Goal: Task Accomplishment & Management: Complete application form

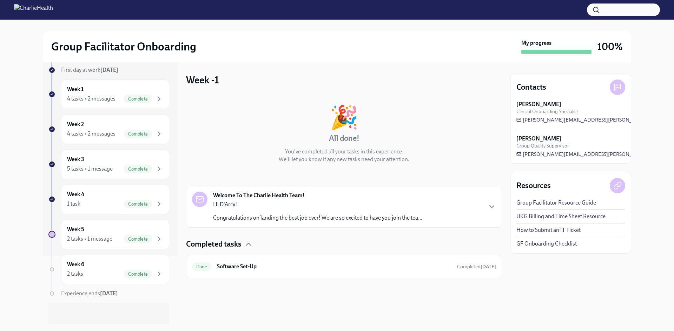
scroll to position [70, 0]
click at [123, 226] on div "Week 5 2 tasks • 1 message Complete" at bounding box center [115, 234] width 96 height 18
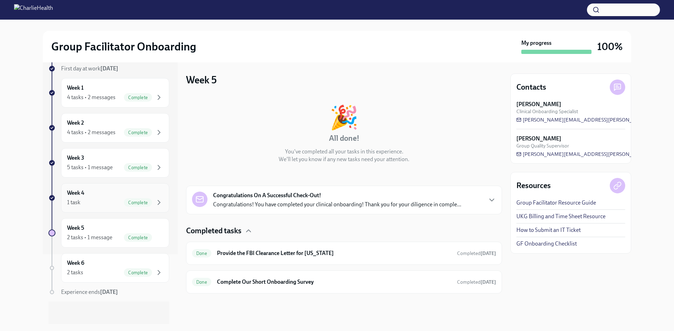
click at [118, 207] on div "Week 4 1 task Complete" at bounding box center [115, 197] width 108 height 29
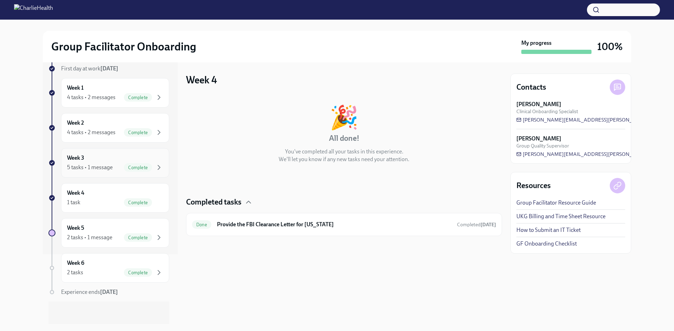
click at [103, 166] on div "5 tasks • 1 message" at bounding box center [90, 168] width 46 height 8
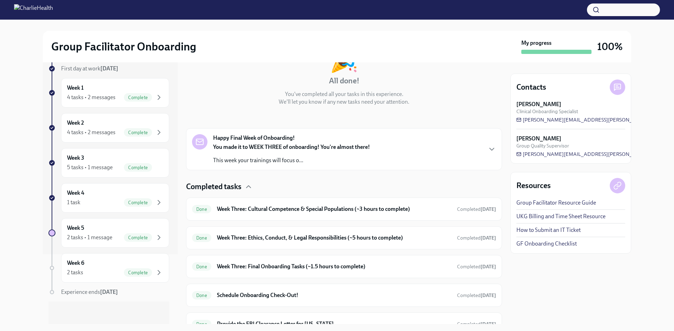
scroll to position [92, 0]
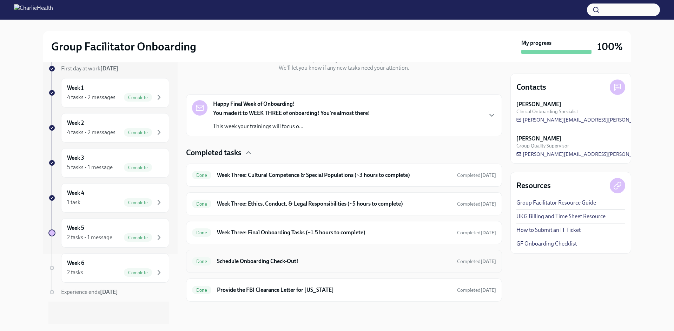
click at [296, 261] on h6 "Schedule Onboarding Check-Out!" at bounding box center [334, 262] width 234 height 8
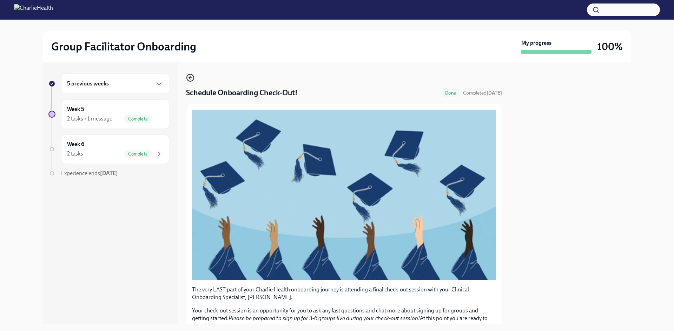
click at [188, 78] on icon "button" at bounding box center [190, 78] width 8 height 8
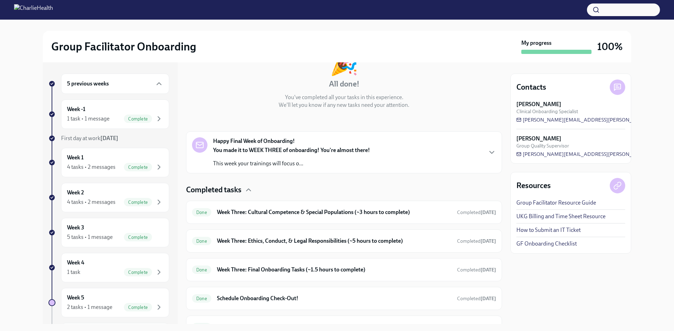
scroll to position [92, 0]
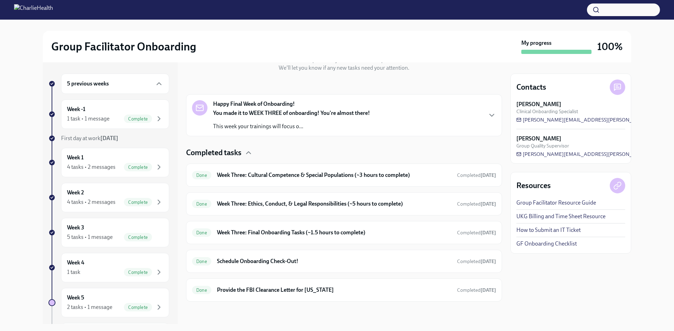
click at [547, 215] on link "UKG Billing and Time Sheet Resource" at bounding box center [560, 217] width 89 height 8
click at [256, 273] on div "Completed tasks Done Week Three: Cultural Competence & Special Populations (~3 …" at bounding box center [344, 225] width 316 height 154
click at [263, 265] on h6 "Schedule Onboarding Check-Out!" at bounding box center [334, 262] width 234 height 8
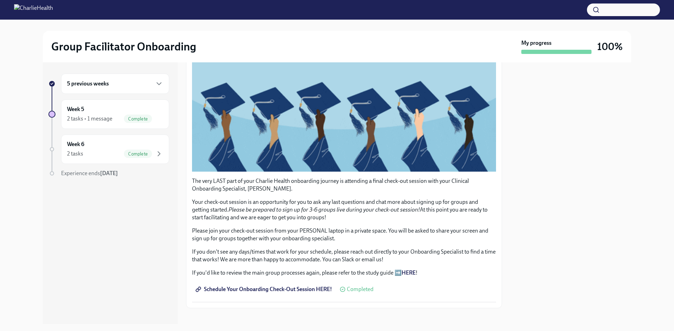
scroll to position [113, 0]
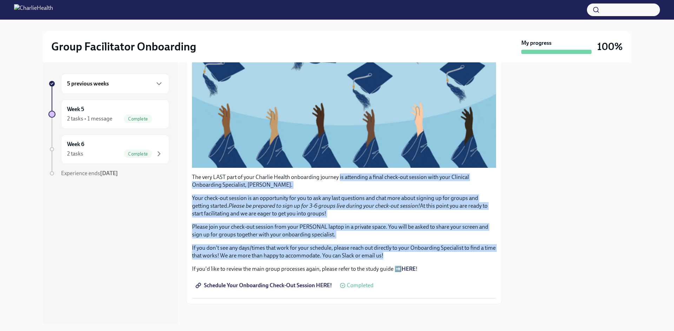
drag, startPoint x: 340, startPoint y: 170, endPoint x: 406, endPoint y: 253, distance: 106.4
click at [406, 253] on div "The very LAST part of your Charlie Health onboarding journey is attending a fin…" at bounding box center [344, 148] width 304 height 302
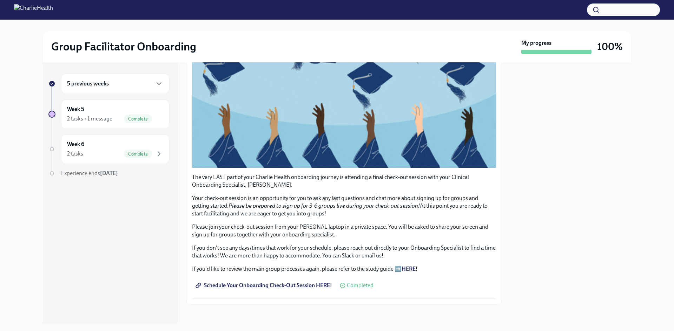
click at [377, 269] on p "If you'd like to review the main group processes again, please refer to the stu…" at bounding box center [344, 270] width 304 height 8
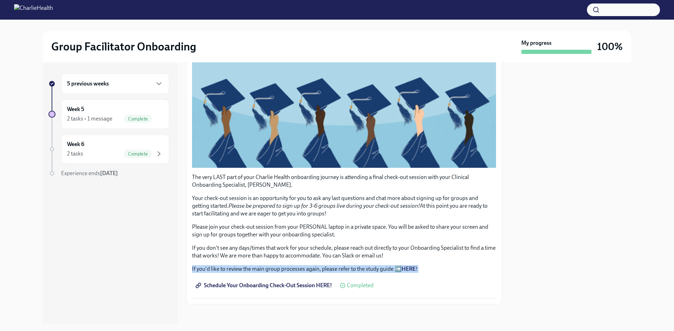
click at [377, 269] on p "If you'd like to review the main group processes again, please refer to the stu…" at bounding box center [344, 270] width 304 height 8
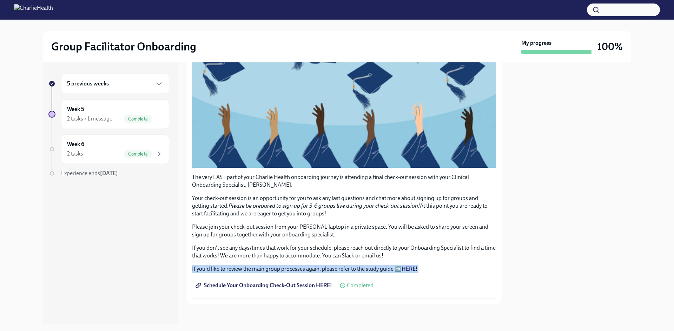
click at [377, 269] on p "If you'd like to review the main group processes again, please refer to the stu…" at bounding box center [344, 270] width 304 height 8
click at [453, 259] on div "The very LAST part of your Charlie Health onboarding journey is attending a fin…" at bounding box center [344, 224] width 304 height 100
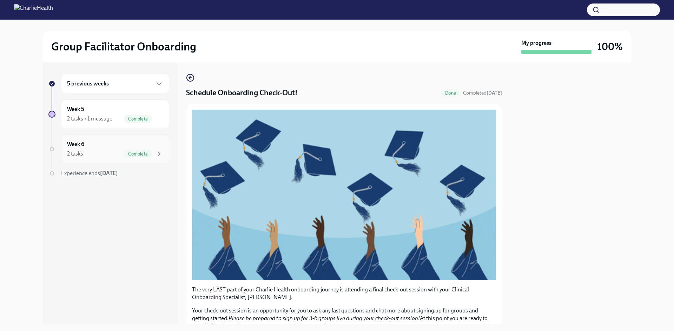
click at [152, 155] on span "Complete" at bounding box center [138, 154] width 28 height 5
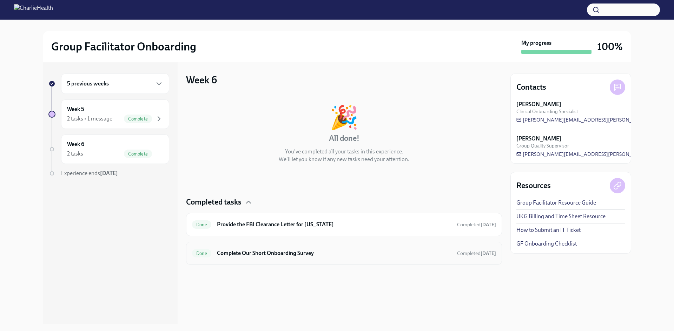
click at [254, 248] on div "Done Complete Our Short Onboarding Survey Completed [DATE]" at bounding box center [344, 253] width 304 height 11
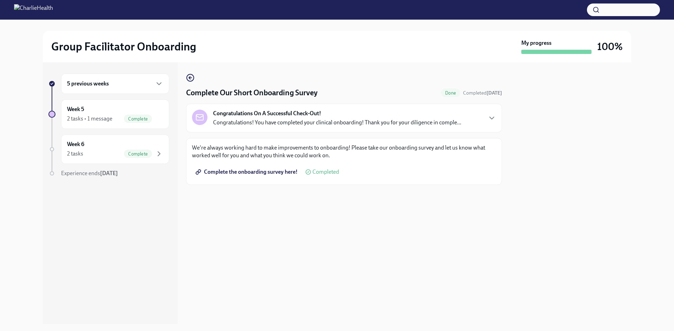
click at [262, 145] on p "We're always working hard to make improvements to onboarding! Please take our o…" at bounding box center [344, 151] width 304 height 15
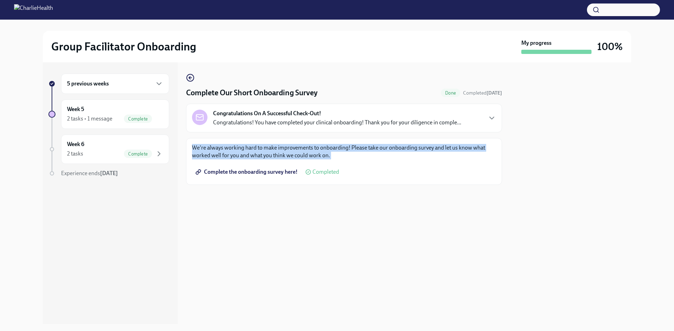
click at [262, 145] on p "We're always working hard to make improvements to onboarding! Please take our o…" at bounding box center [344, 151] width 304 height 15
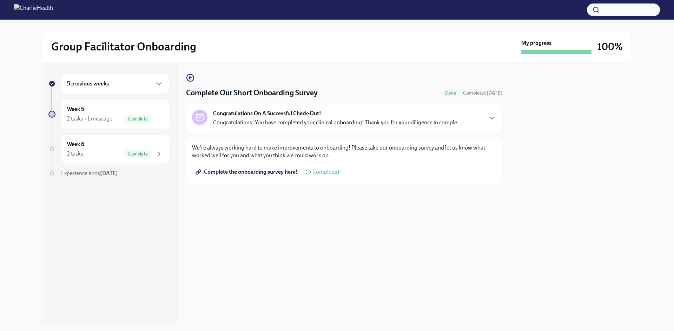
click at [403, 226] on div "Complete Our Short Onboarding Survey Done Completed [DATE] Congratulations On A…" at bounding box center [344, 193] width 316 height 262
